Goal: Check status: Check status

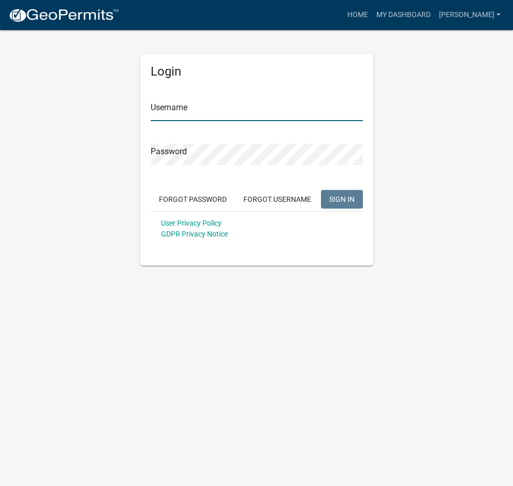
type input "[PERSON_NAME]"
click at [334, 197] on span "SIGN IN" at bounding box center [341, 199] width 25 height 8
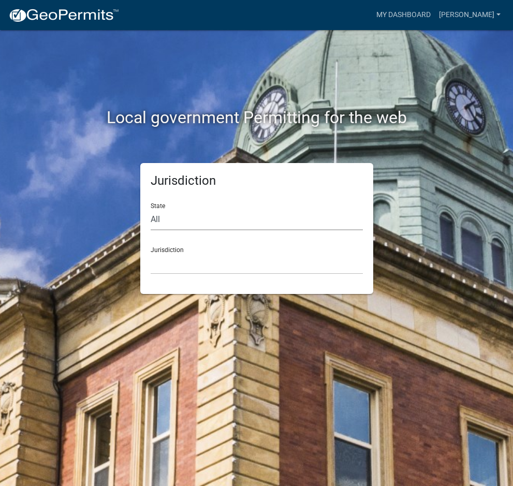
click at [177, 217] on select "All [US_STATE] [US_STATE] [US_STATE] [US_STATE] [US_STATE] [US_STATE] [US_STATE…" at bounding box center [257, 219] width 212 height 21
select select "[US_STATE]"
click at [151, 209] on select "All [US_STATE] [US_STATE] [US_STATE] [US_STATE] [US_STATE] [US_STATE] [US_STATE…" at bounding box center [257, 219] width 212 height 21
click at [172, 267] on select "City of [GEOGRAPHIC_DATA], [US_STATE] City of [GEOGRAPHIC_DATA], [US_STATE] Cit…" at bounding box center [257, 263] width 212 height 21
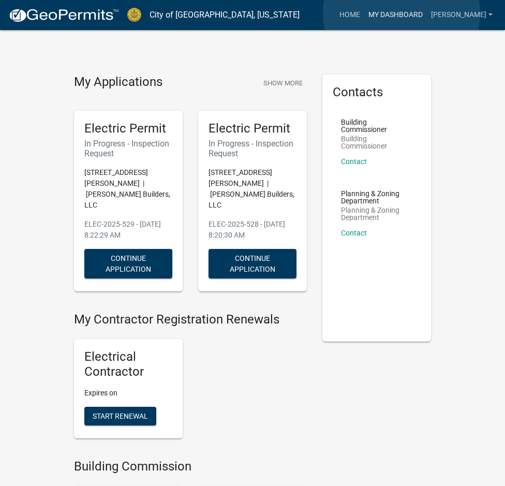
click at [402, 13] on link "My Dashboard" at bounding box center [395, 15] width 63 height 20
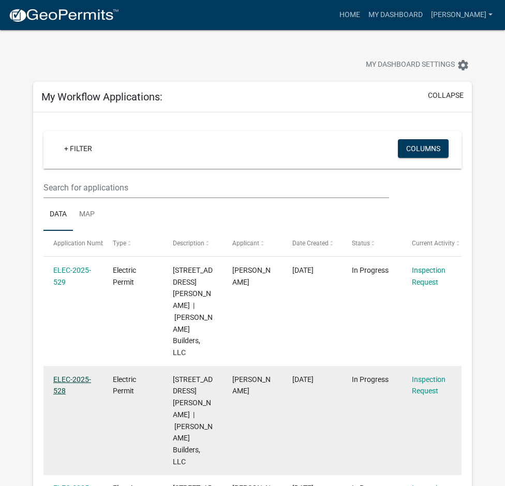
click at [83, 375] on link "ELEC-2025-528" at bounding box center [72, 385] width 38 height 20
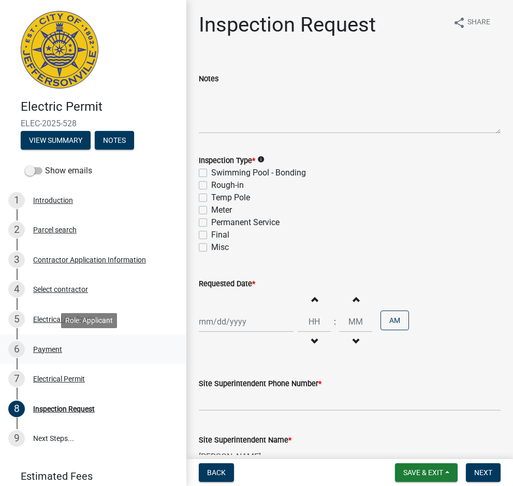
click at [52, 347] on div "Payment" at bounding box center [47, 349] width 29 height 7
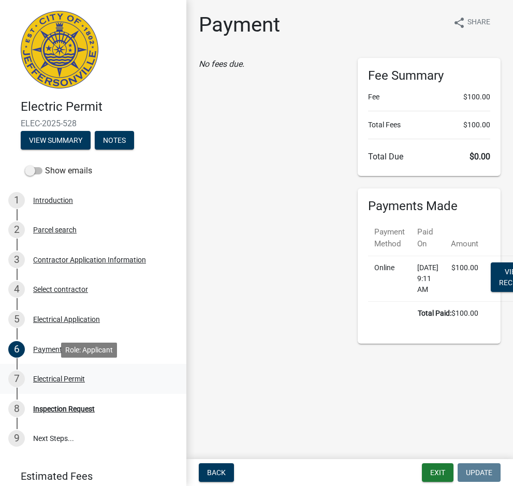
click at [70, 377] on div "Electrical Permit" at bounding box center [59, 378] width 52 height 7
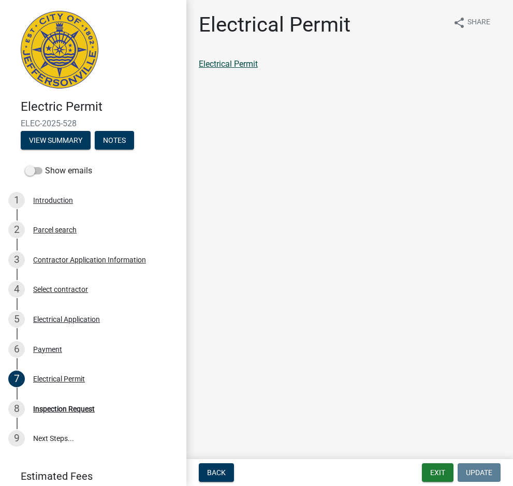
click at [234, 67] on link "Electrical Permit" at bounding box center [228, 64] width 59 height 10
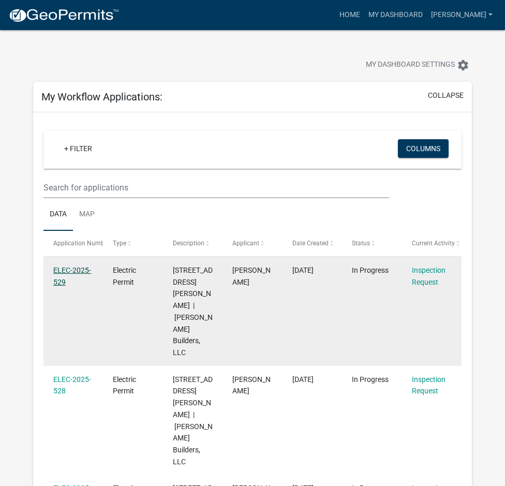
click at [71, 269] on link "ELEC-2025-529" at bounding box center [72, 276] width 38 height 20
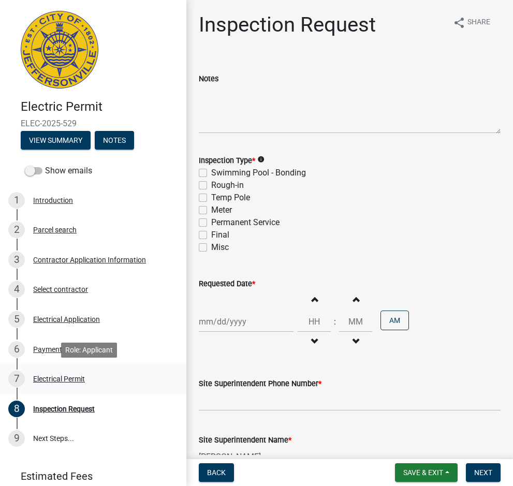
click at [62, 378] on div "Electrical Permit" at bounding box center [59, 378] width 52 height 7
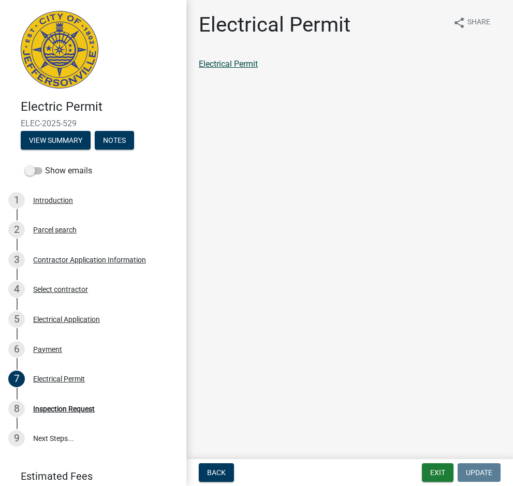
click at [245, 63] on link "Electrical Permit" at bounding box center [228, 64] width 59 height 10
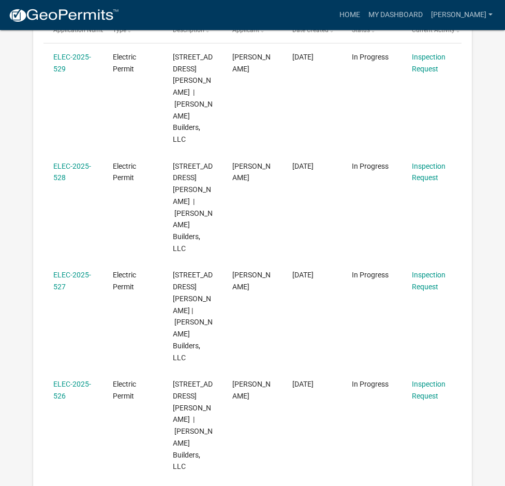
scroll to position [259, 0]
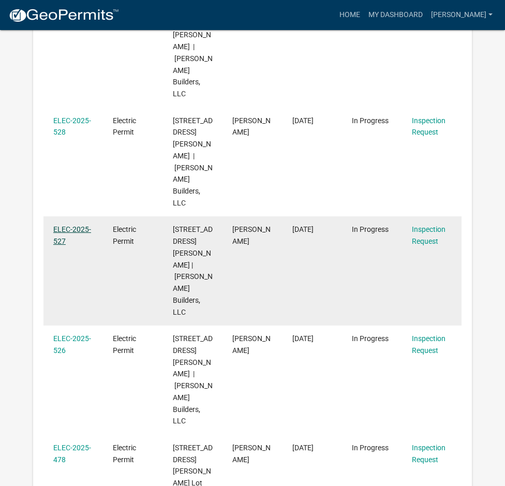
click at [77, 225] on link "ELEC-2025-527" at bounding box center [72, 235] width 38 height 20
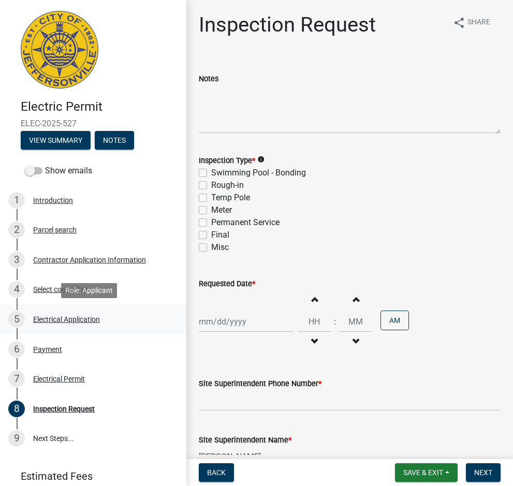
click at [54, 319] on div "Electrical Application" at bounding box center [66, 319] width 67 height 7
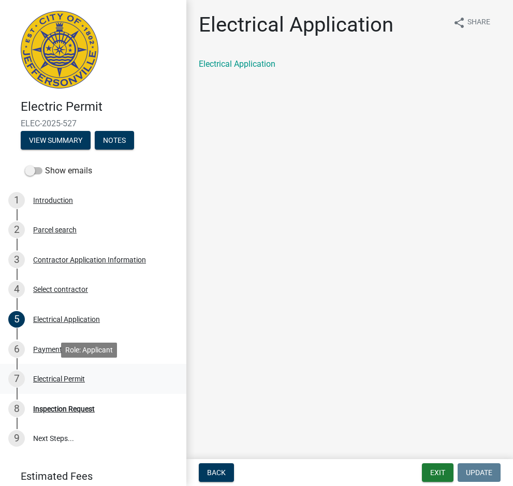
click at [63, 377] on div "Electrical Permit" at bounding box center [59, 378] width 52 height 7
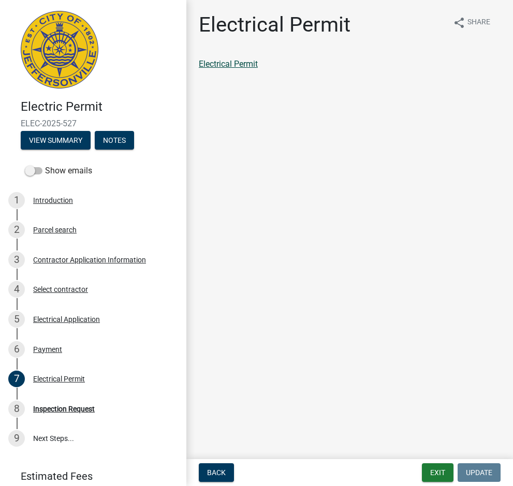
click at [251, 68] on link "Electrical Permit" at bounding box center [228, 64] width 59 height 10
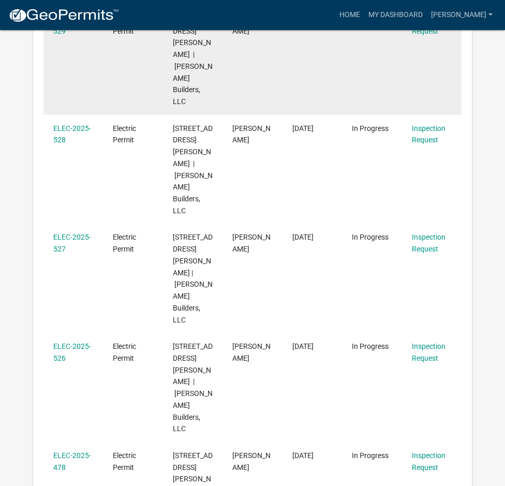
scroll to position [259, 0]
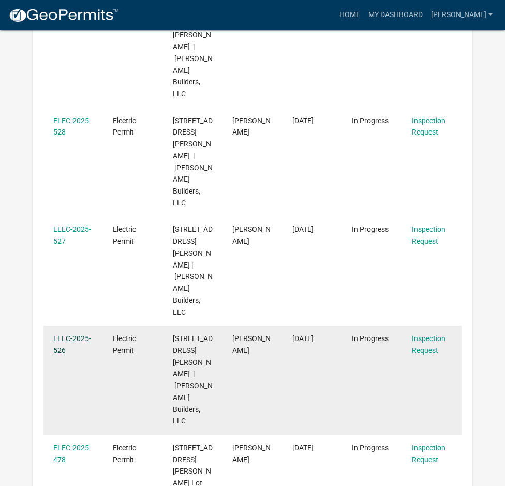
click at [84, 334] on link "ELEC-2025-526" at bounding box center [72, 344] width 38 height 20
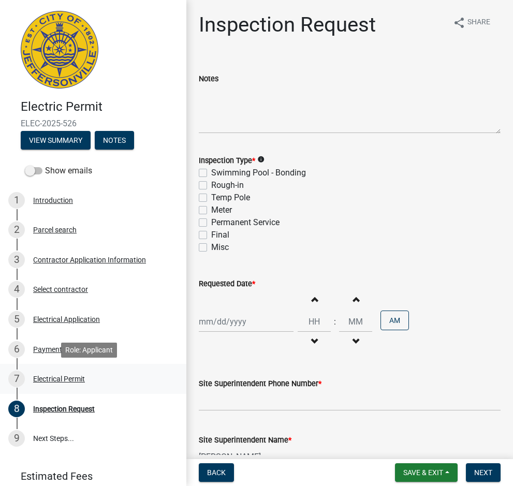
click at [64, 378] on div "Electrical Permit" at bounding box center [59, 378] width 52 height 7
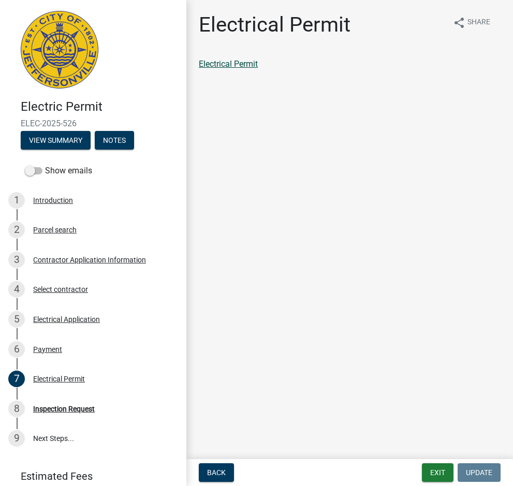
click at [227, 65] on link "Electrical Permit" at bounding box center [228, 64] width 59 height 10
